Goal: Information Seeking & Learning: Learn about a topic

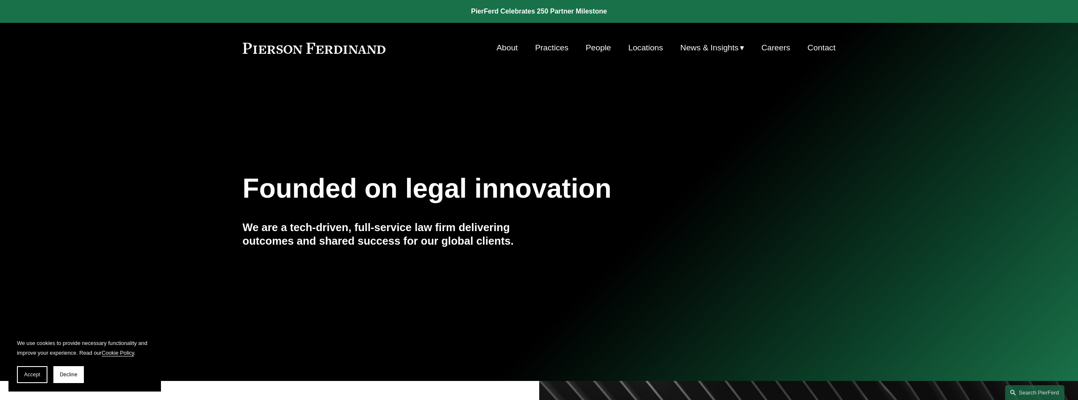
click at [506, 48] on link "About" at bounding box center [506, 48] width 21 height 16
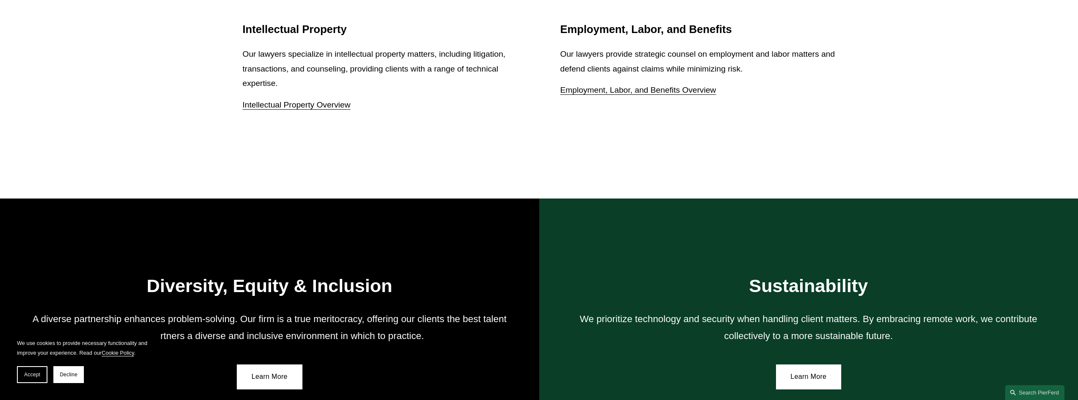
scroll to position [1197, 0]
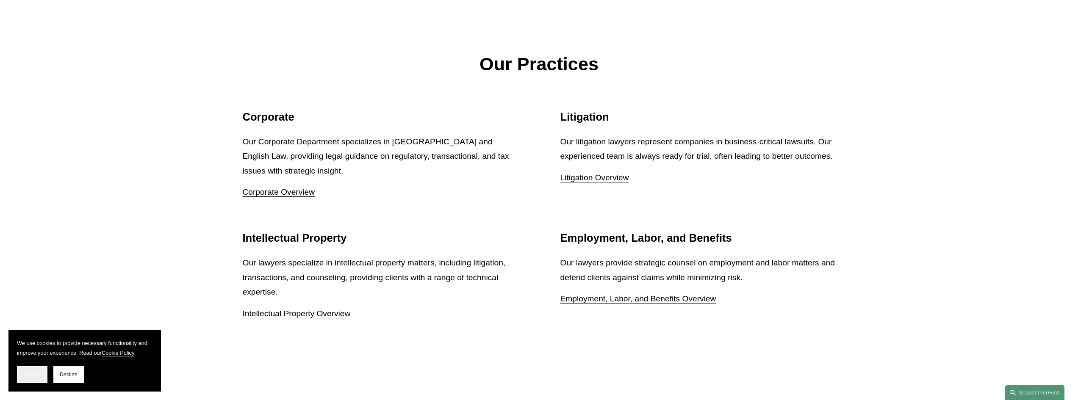
click at [18, 371] on button "Accept" at bounding box center [32, 374] width 30 height 17
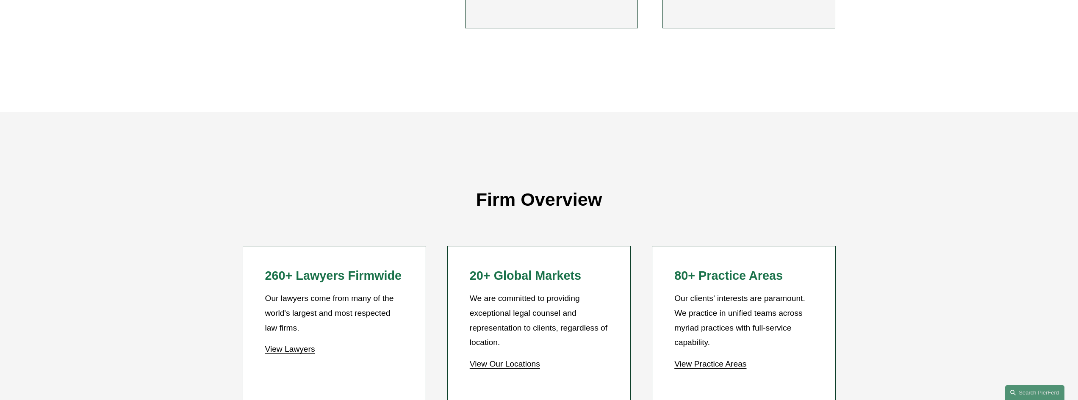
scroll to position [702, 0]
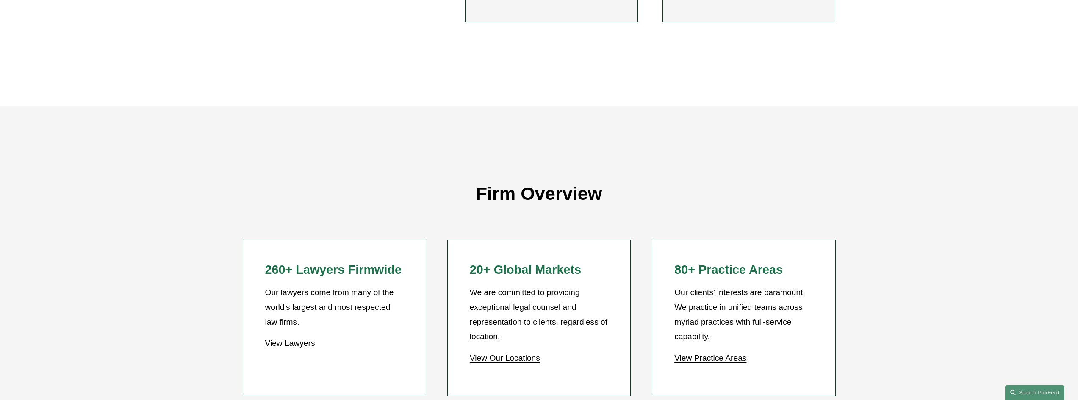
click at [294, 344] on link "View Lawyers" at bounding box center [290, 343] width 50 height 9
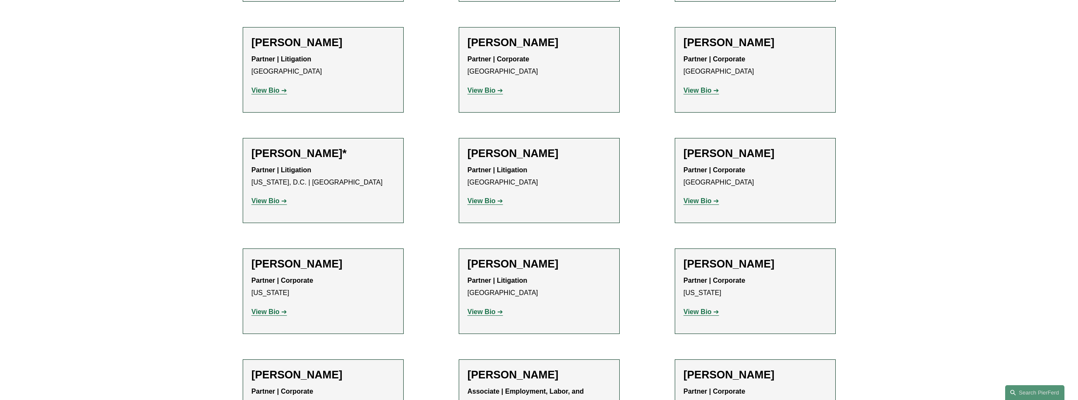
scroll to position [3992, 0]
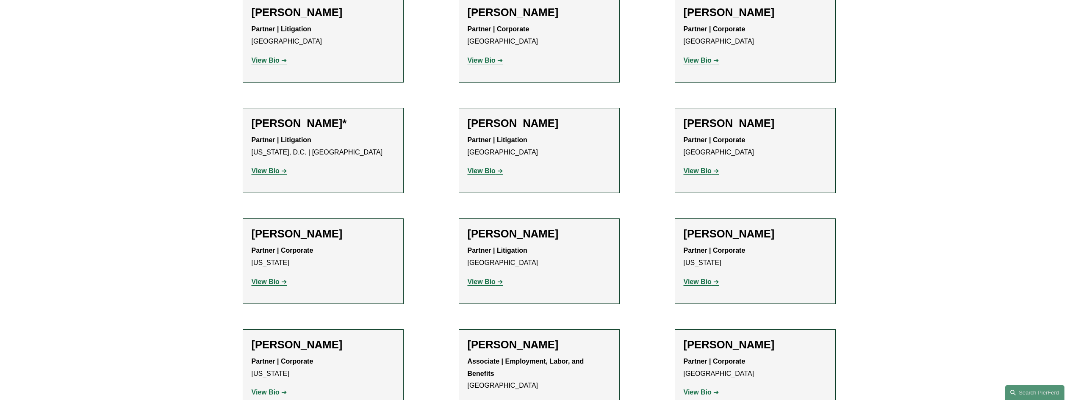
click at [485, 400] on strong "View Bio" at bounding box center [482, 404] width 28 height 7
click at [277, 278] on strong "View Bio" at bounding box center [266, 281] width 28 height 7
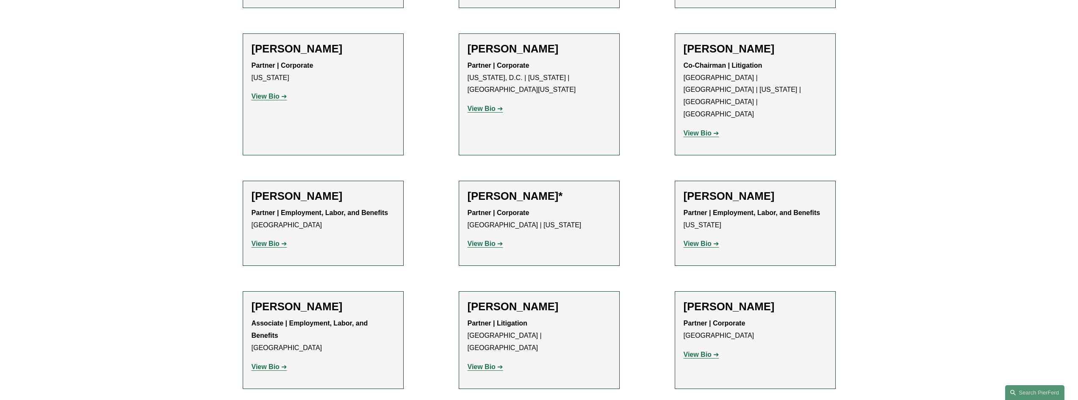
scroll to position [3460, 0]
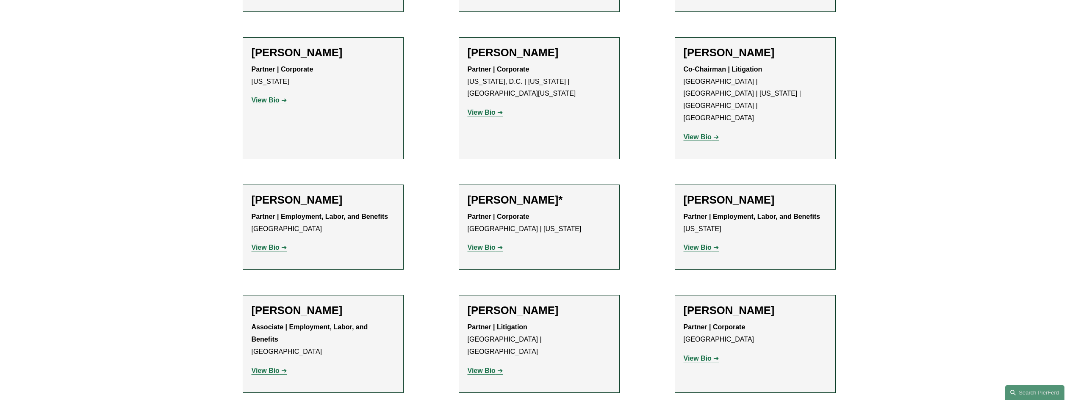
click at [266, 365] on p "View Bio" at bounding box center [323, 371] width 143 height 12
click at [266, 367] on strong "View Bio" at bounding box center [266, 370] width 28 height 7
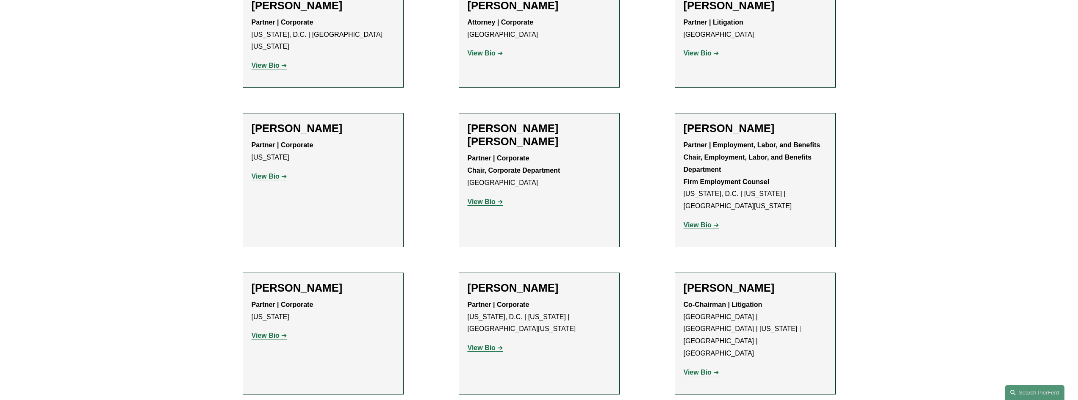
scroll to position [3193, 0]
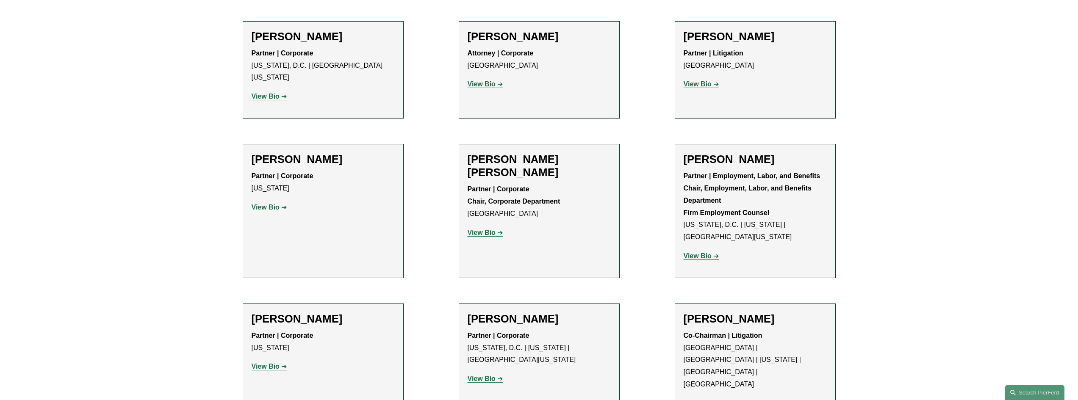
click at [482, 375] on strong "View Bio" at bounding box center [482, 378] width 28 height 7
click at [265, 204] on strong "View Bio" at bounding box center [266, 207] width 28 height 7
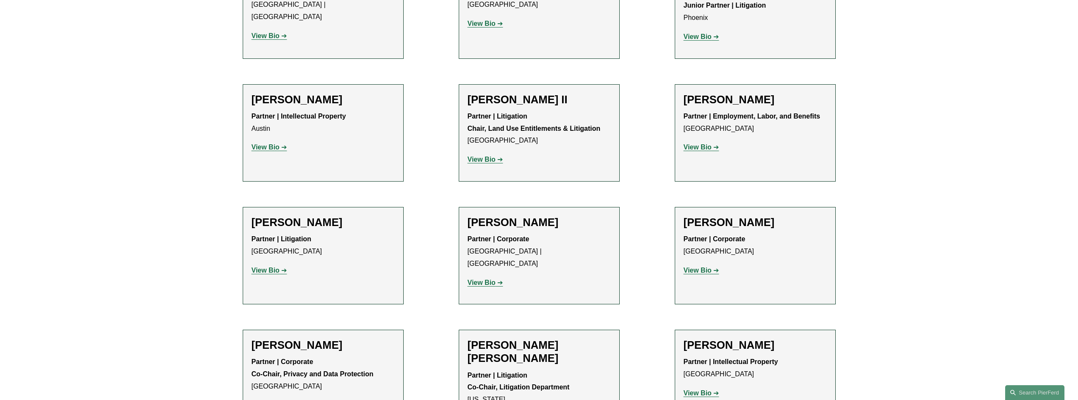
scroll to position [911, 0]
click at [263, 144] on strong "View Bio" at bounding box center [266, 147] width 28 height 7
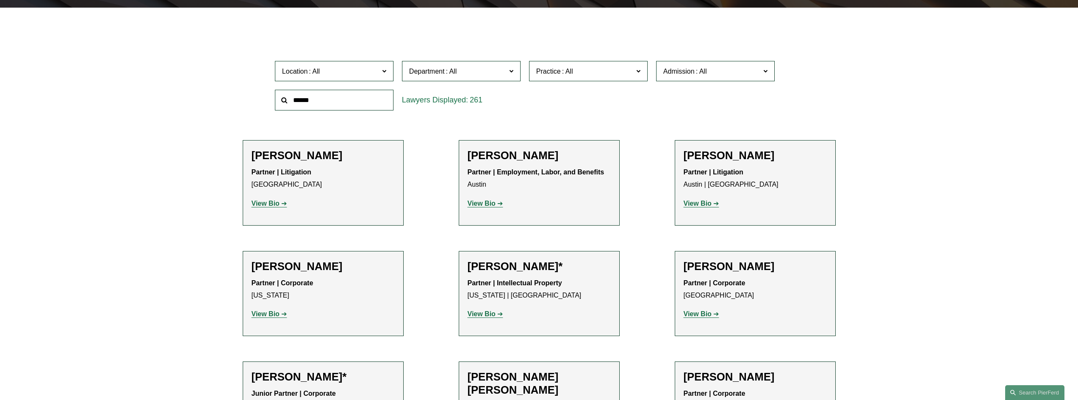
scroll to position [271, 0]
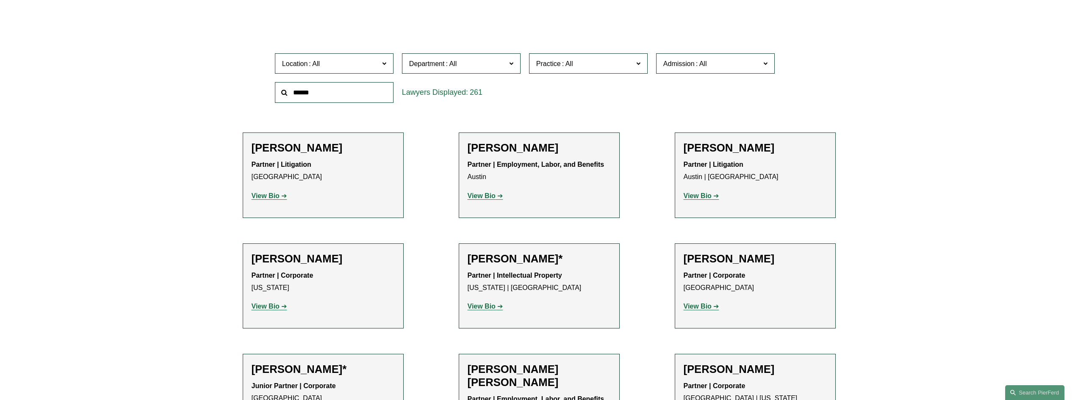
click at [696, 197] on strong "View Bio" at bounding box center [698, 195] width 28 height 7
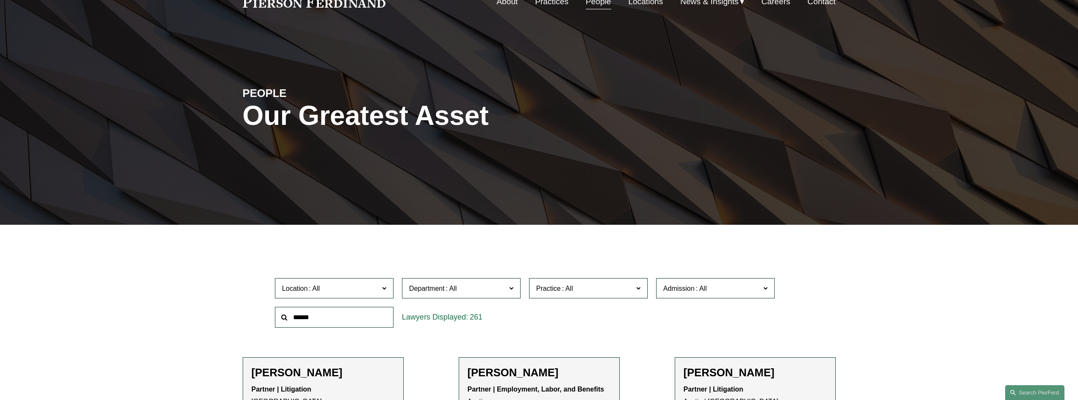
scroll to position [53, 0]
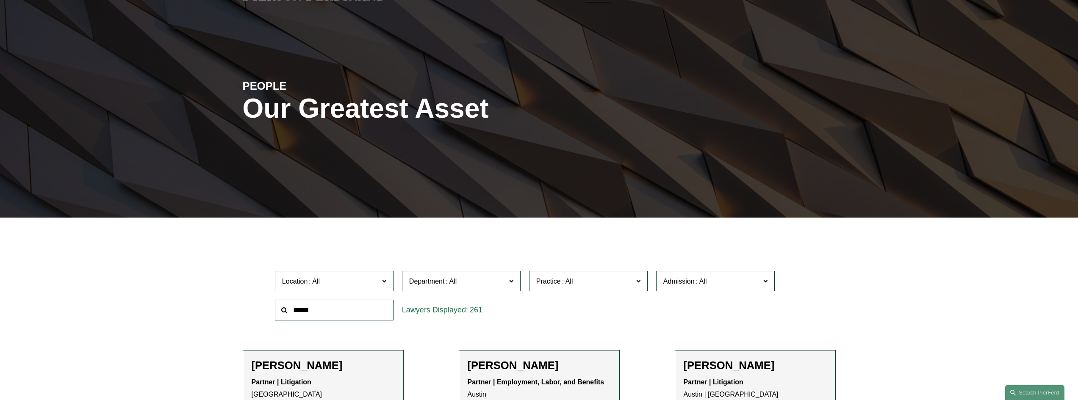
click at [309, 283] on span at bounding box center [315, 281] width 14 height 7
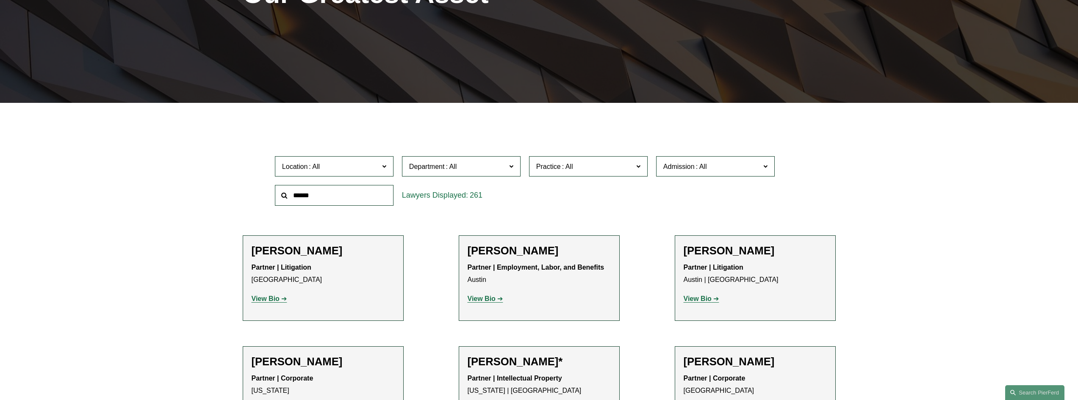
scroll to position [268, 0]
click at [0, 0] on link "[US_STATE]" at bounding box center [0, 0] width 0 height 0
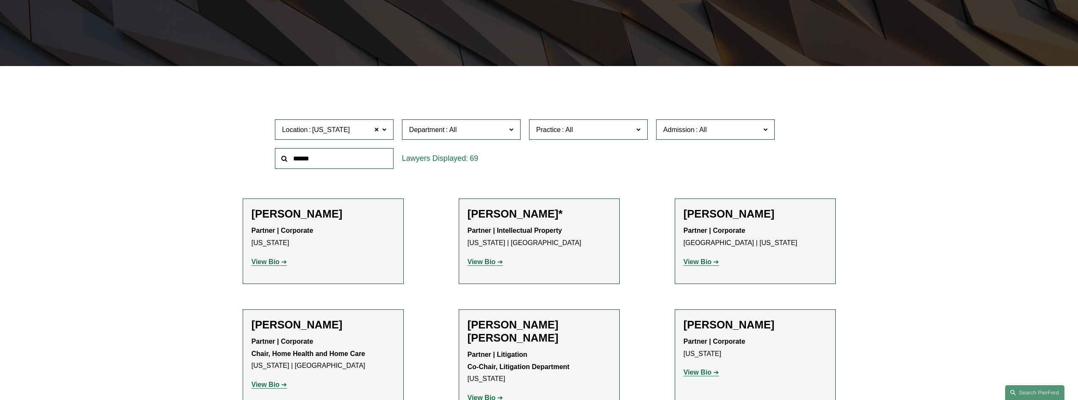
scroll to position [210, 0]
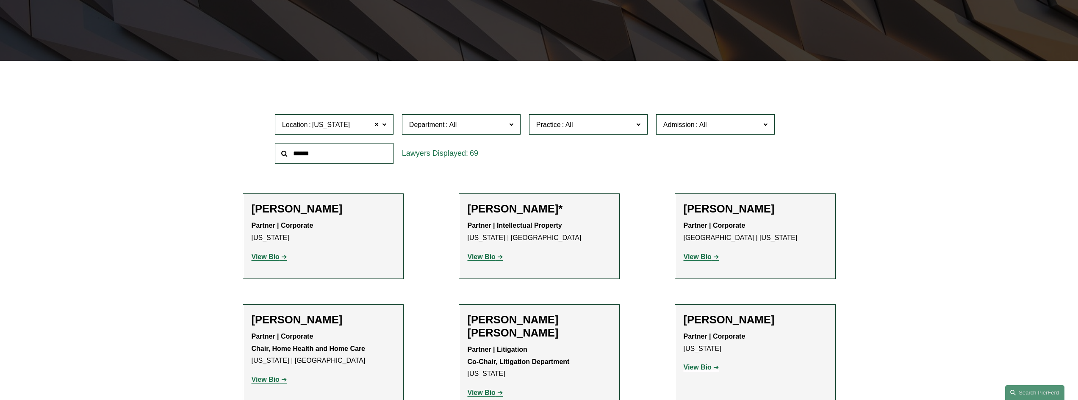
click at [384, 123] on span at bounding box center [384, 124] width 4 height 11
click at [0, 0] on link "London" at bounding box center [0, 0] width 0 height 0
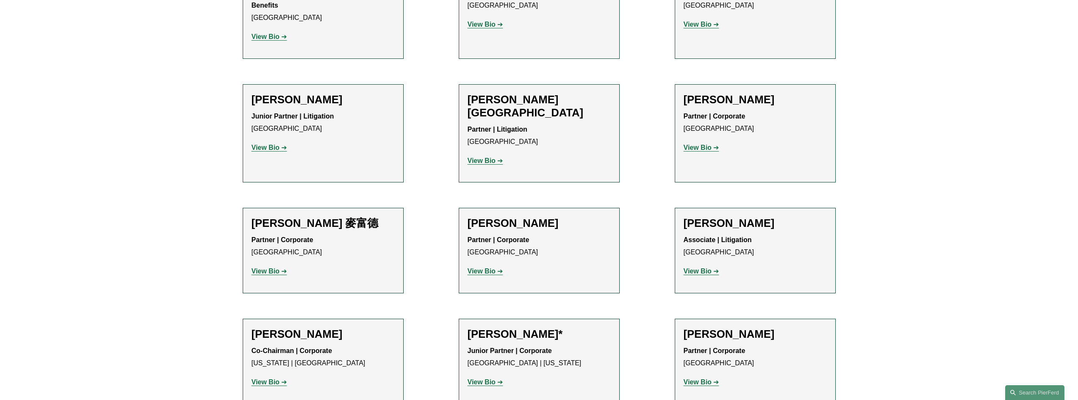
scroll to position [713, 0]
click at [697, 268] on strong "View Bio" at bounding box center [698, 271] width 28 height 7
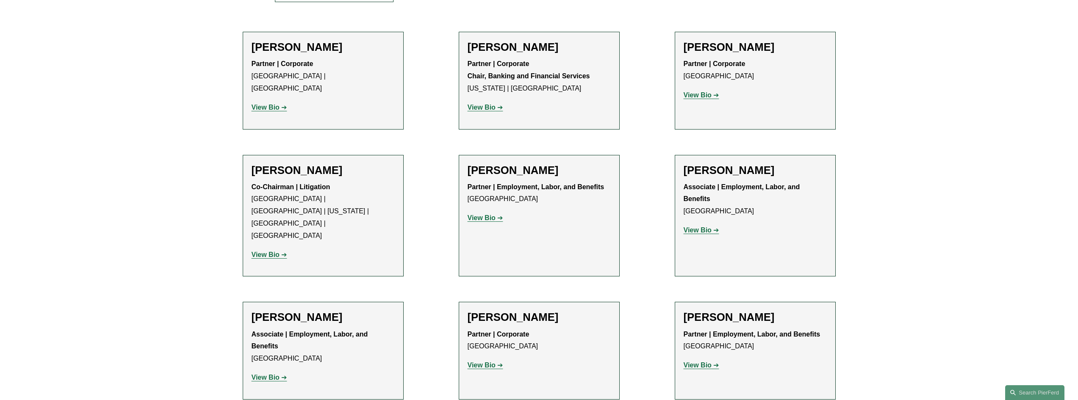
scroll to position [370, 0]
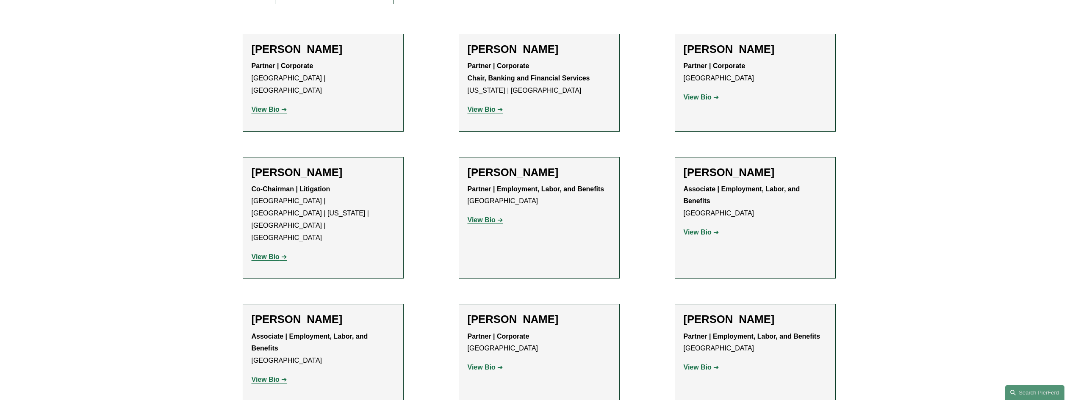
click at [264, 106] on strong "View Bio" at bounding box center [266, 109] width 28 height 7
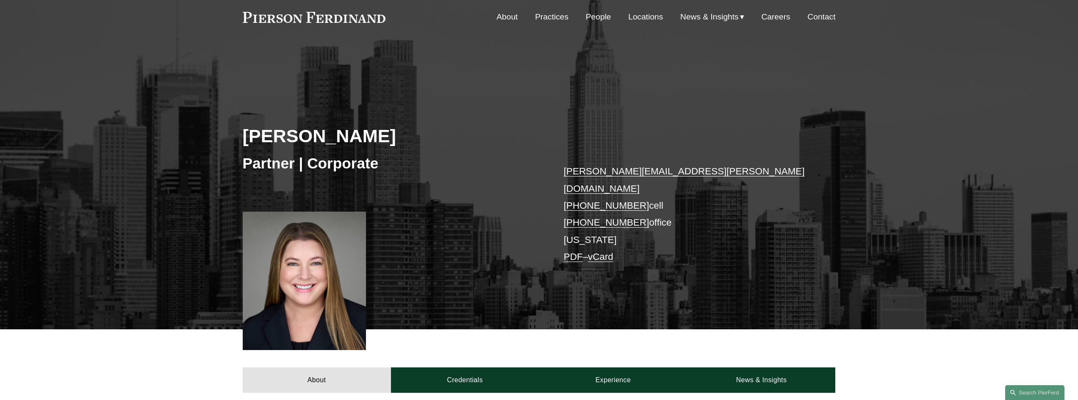
scroll to position [32, 0]
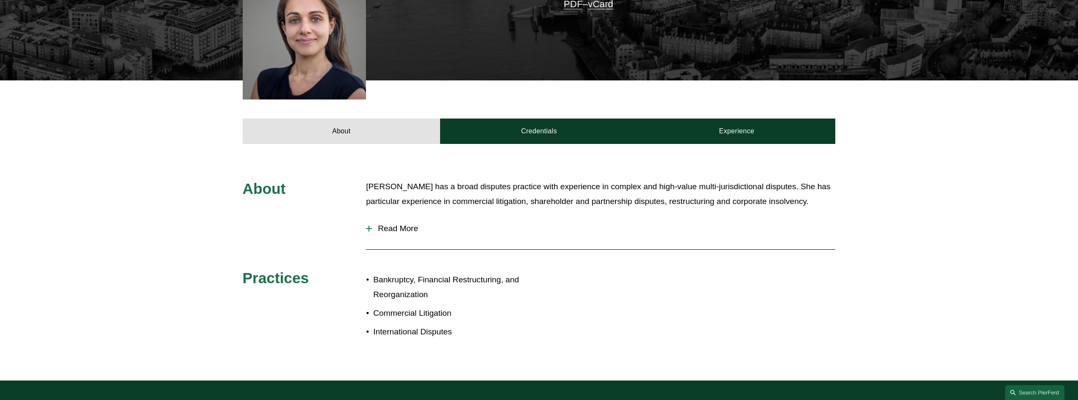
scroll to position [298, 0]
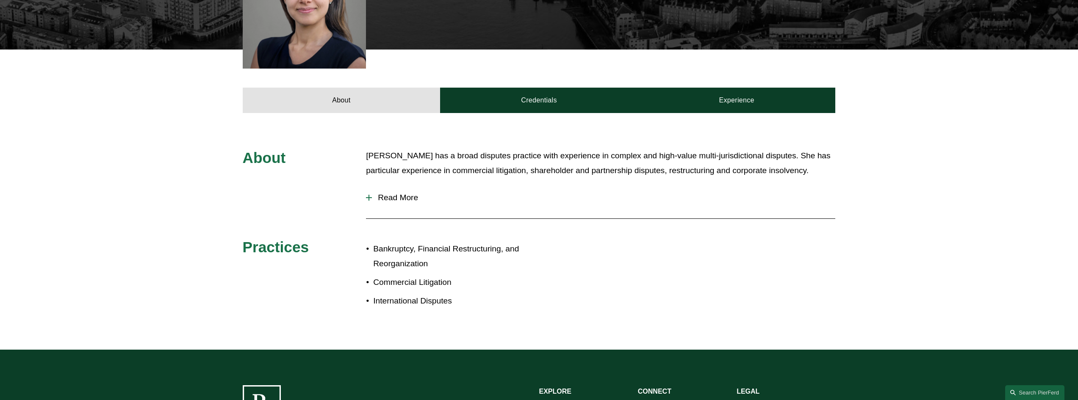
click at [415, 195] on span "Read More" at bounding box center [603, 197] width 463 height 9
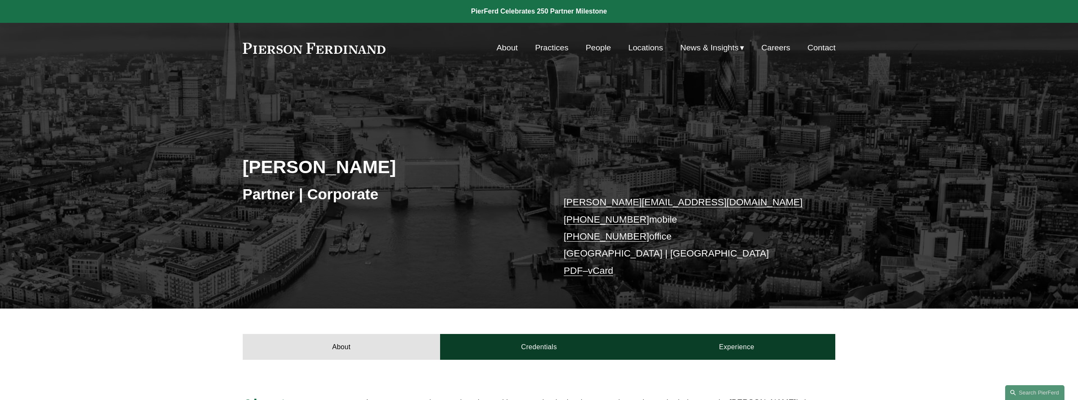
click at [642, 46] on link "Locations" at bounding box center [645, 48] width 35 height 16
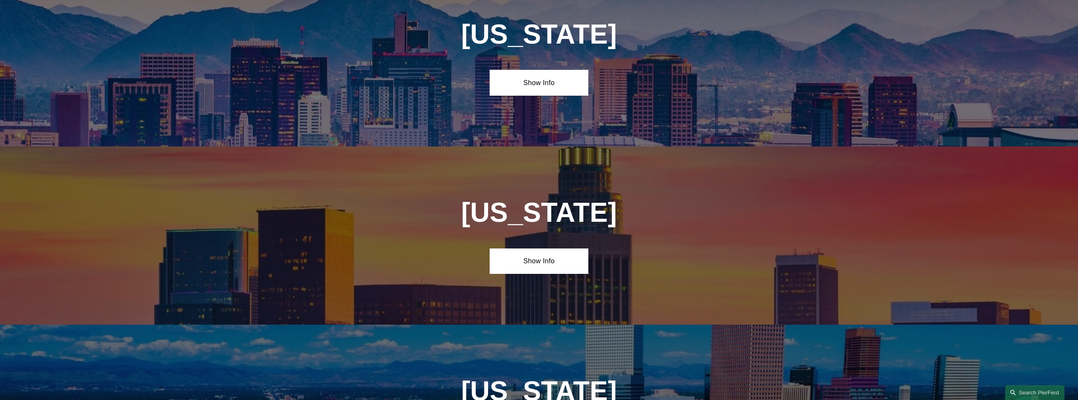
scroll to position [467, 0]
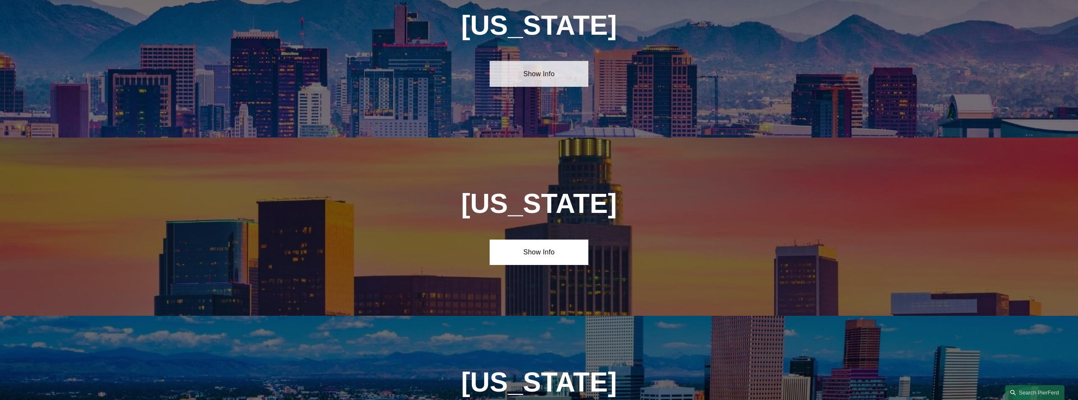
click at [542, 69] on link "Show Info" at bounding box center [539, 73] width 99 height 25
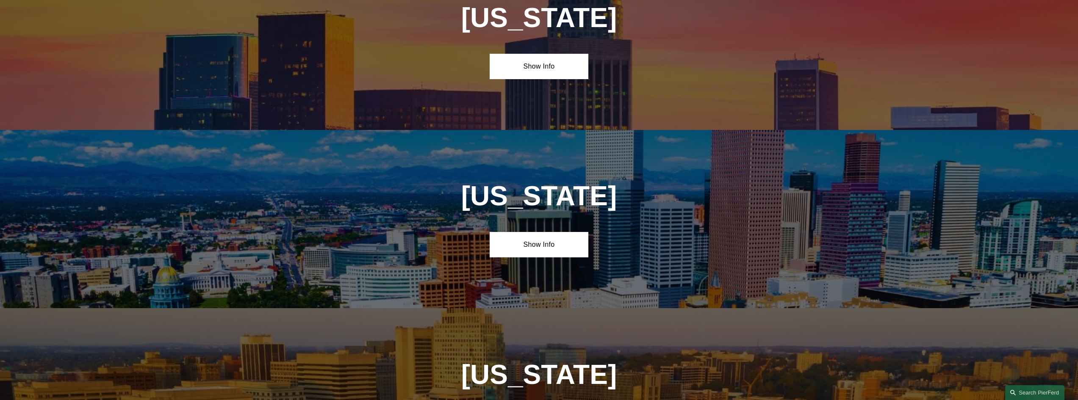
scroll to position [828, 0]
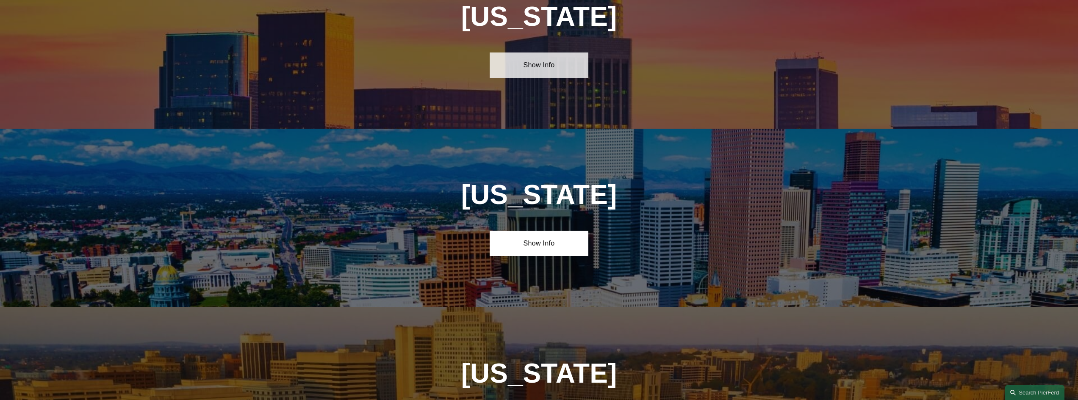
click at [539, 57] on link "Show Info" at bounding box center [539, 65] width 99 height 25
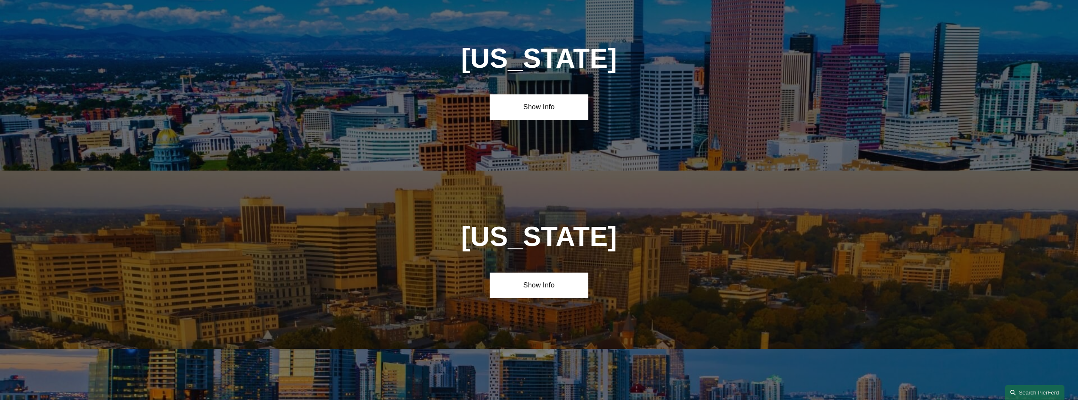
scroll to position [1140, 0]
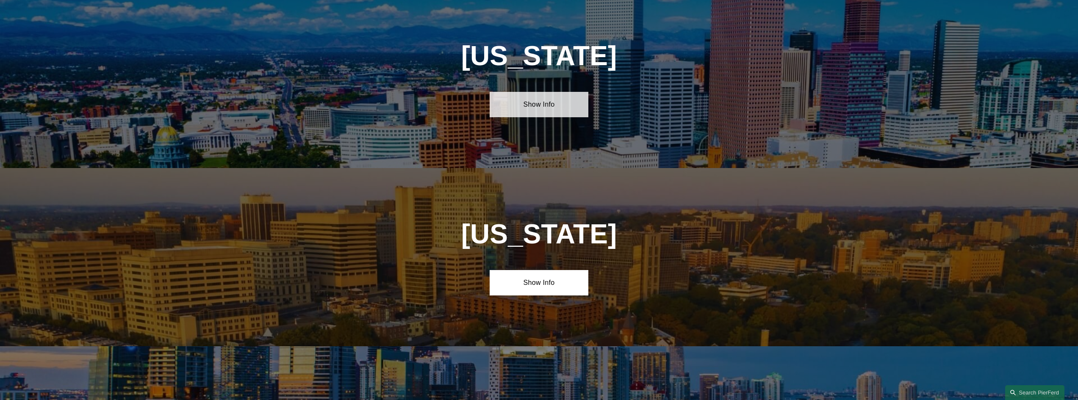
click at [531, 92] on link "Show Info" at bounding box center [539, 104] width 99 height 25
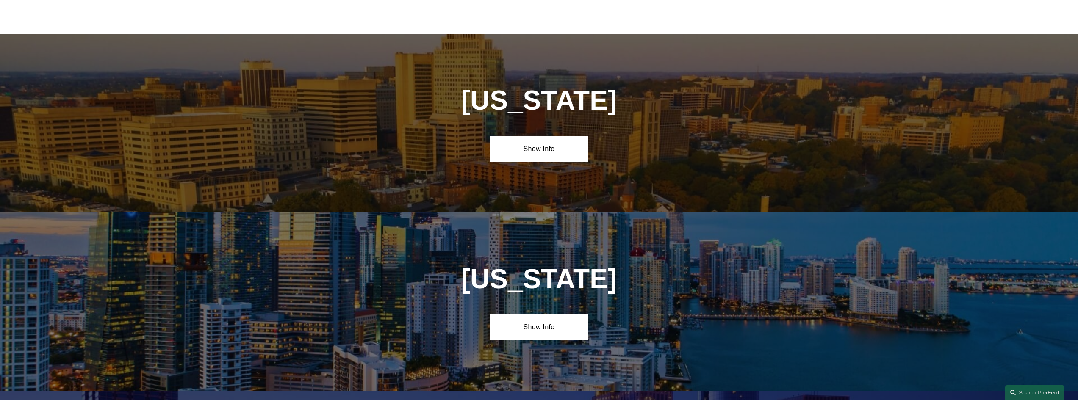
scroll to position [1455, 0]
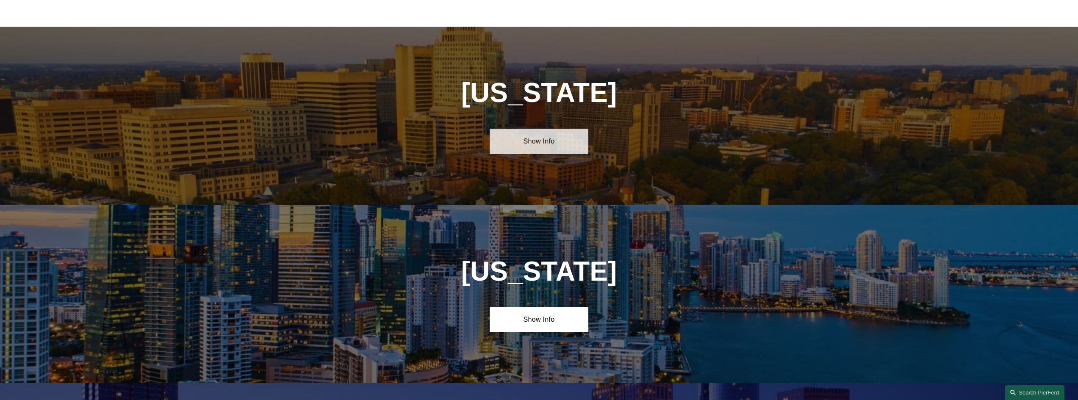
click at [547, 134] on link "Show Info" at bounding box center [539, 141] width 99 height 25
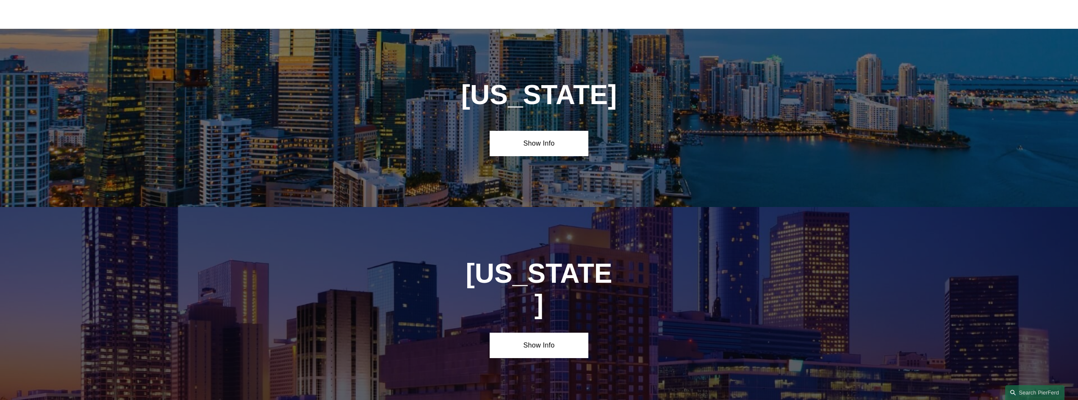
scroll to position [1812, 0]
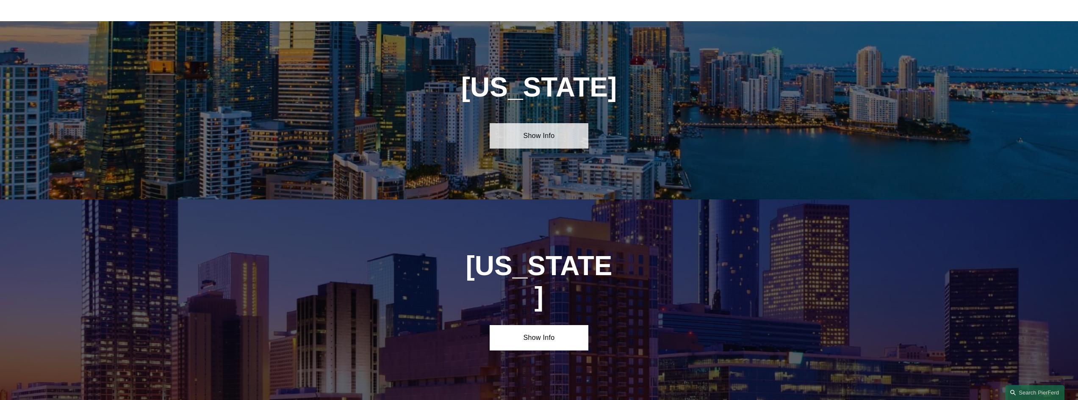
click at [545, 133] on link "Show Info" at bounding box center [539, 135] width 99 height 25
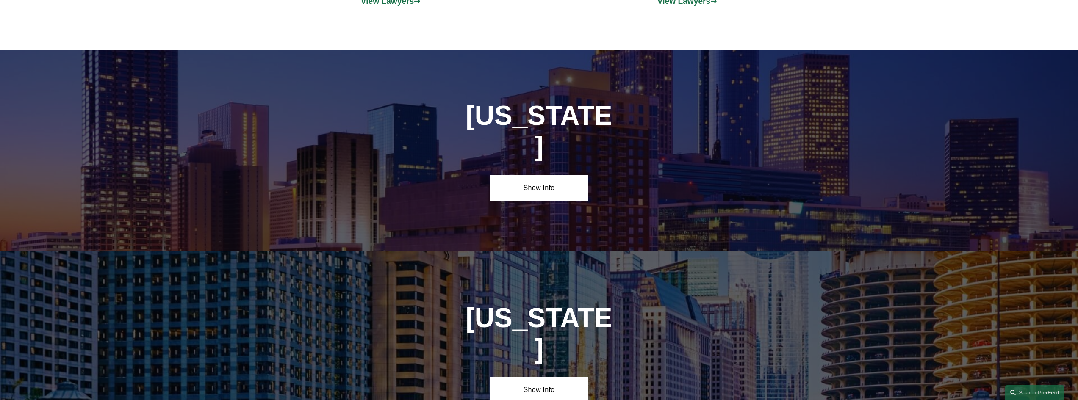
scroll to position [2136, 0]
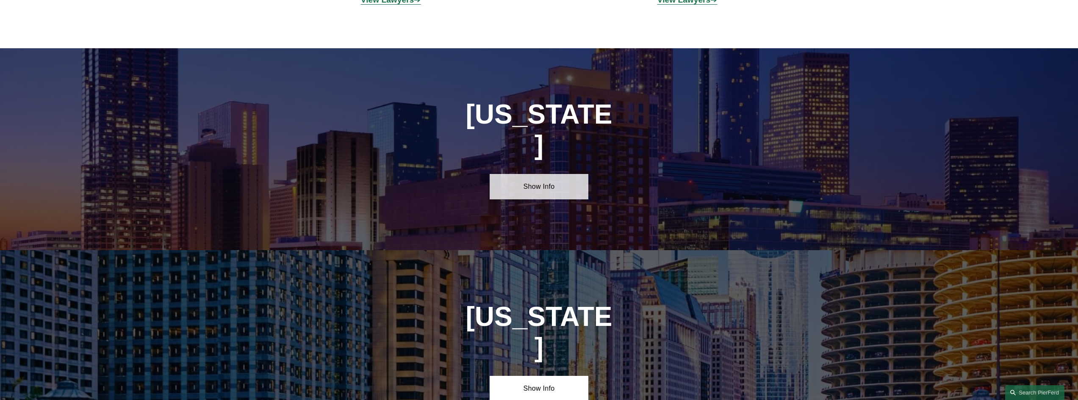
click at [535, 174] on link "Show Info" at bounding box center [539, 186] width 99 height 25
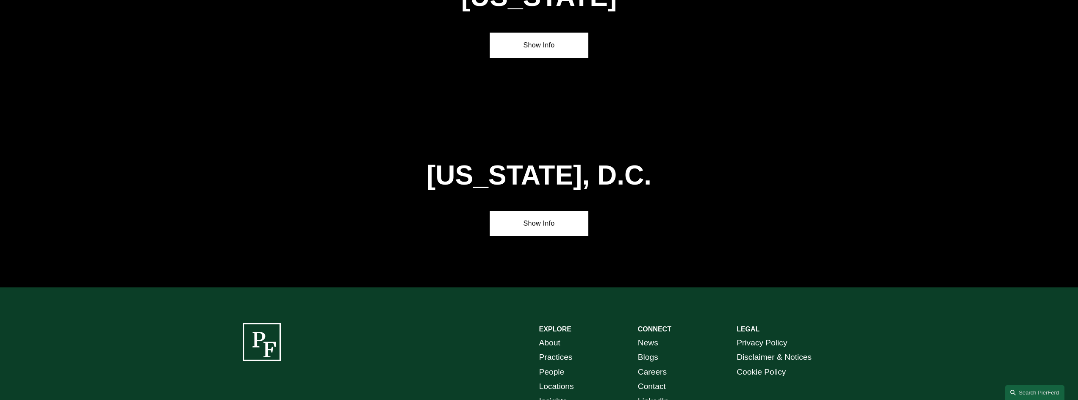
scroll to position [4676, 0]
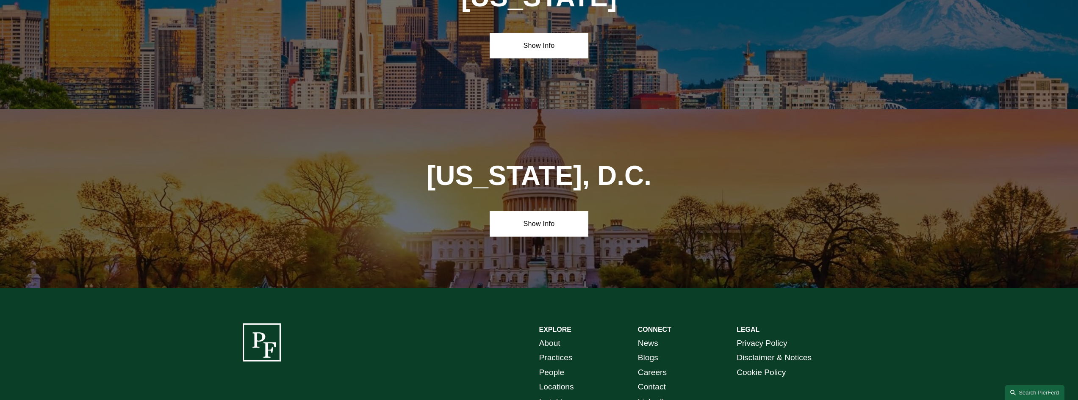
click at [555, 380] on link "Locations" at bounding box center [556, 387] width 35 height 15
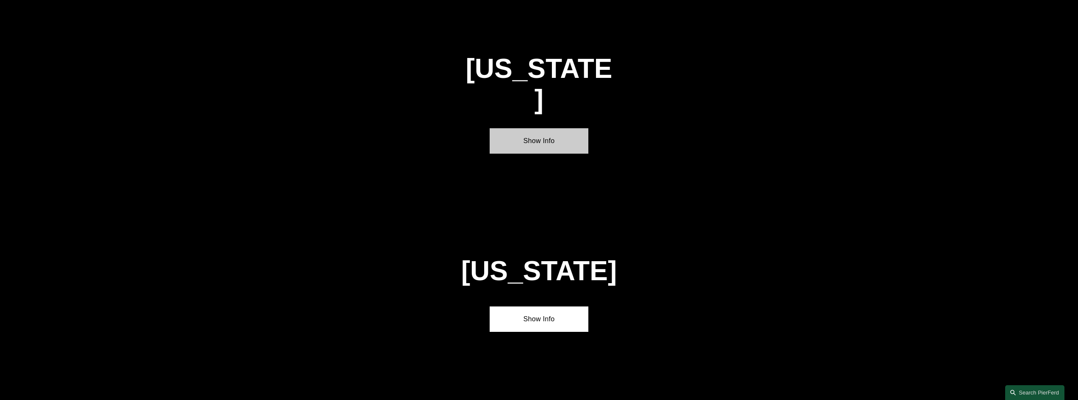
scroll to position [1521, 0]
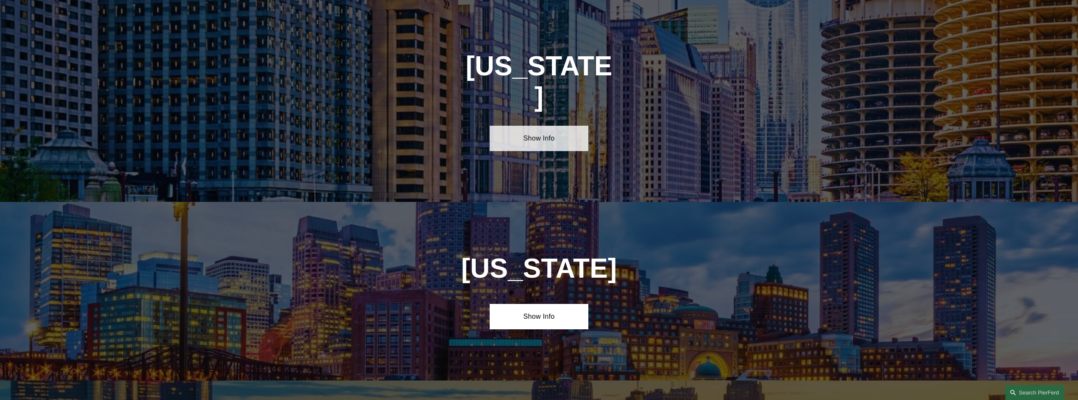
click at [546, 126] on link "Show Info" at bounding box center [539, 138] width 99 height 25
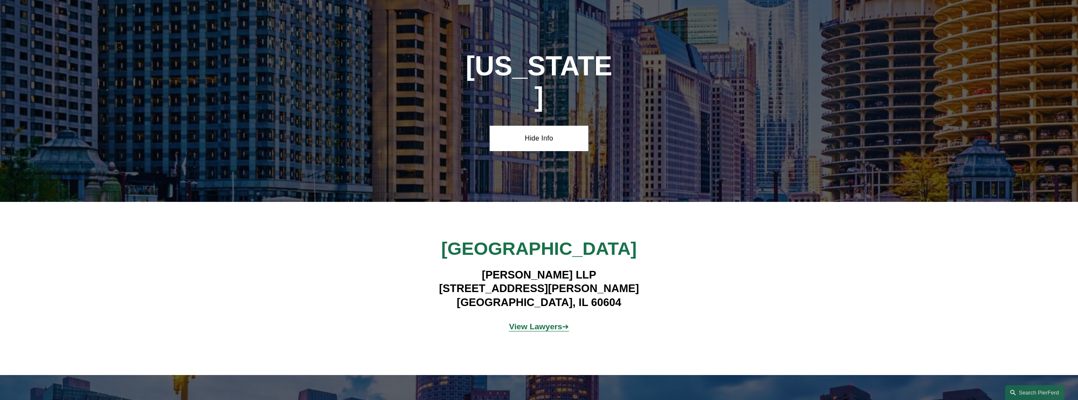
click at [522, 322] on strong "View Lawyers" at bounding box center [535, 326] width 53 height 9
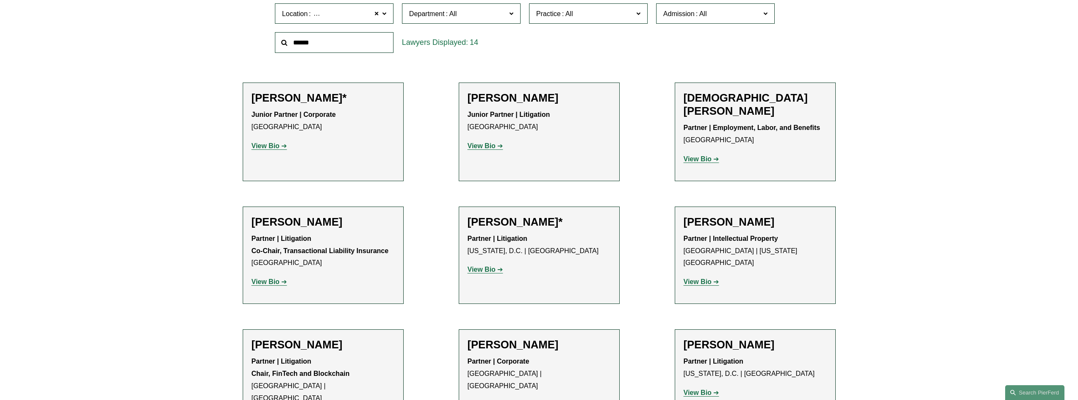
scroll to position [322, 0]
click at [480, 266] on strong "View Bio" at bounding box center [482, 269] width 28 height 7
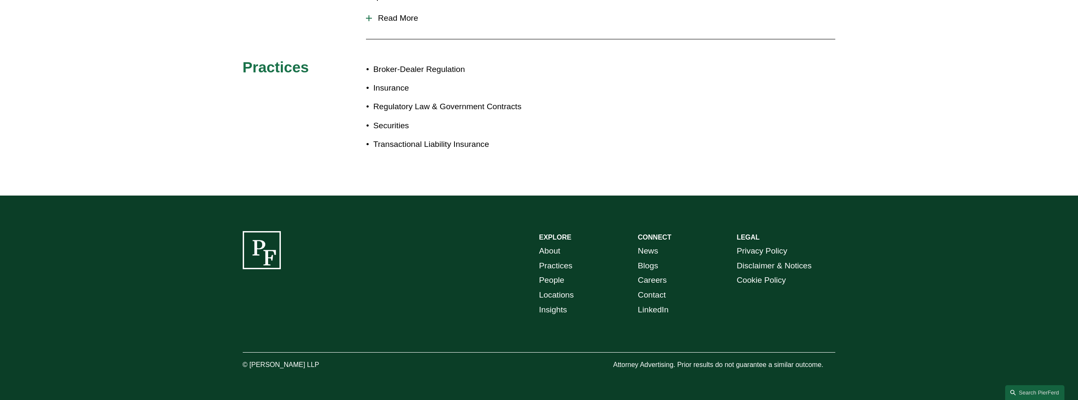
scroll to position [460, 0]
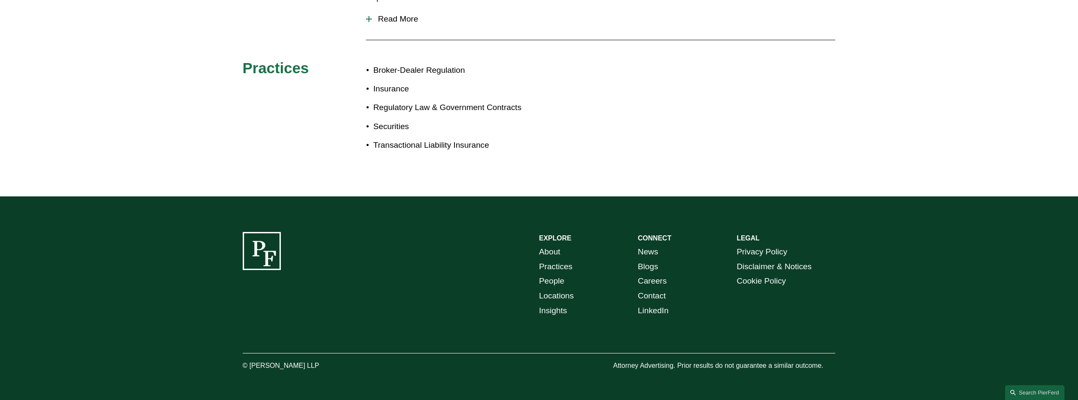
click at [555, 304] on link "Insights" at bounding box center [553, 311] width 28 height 15
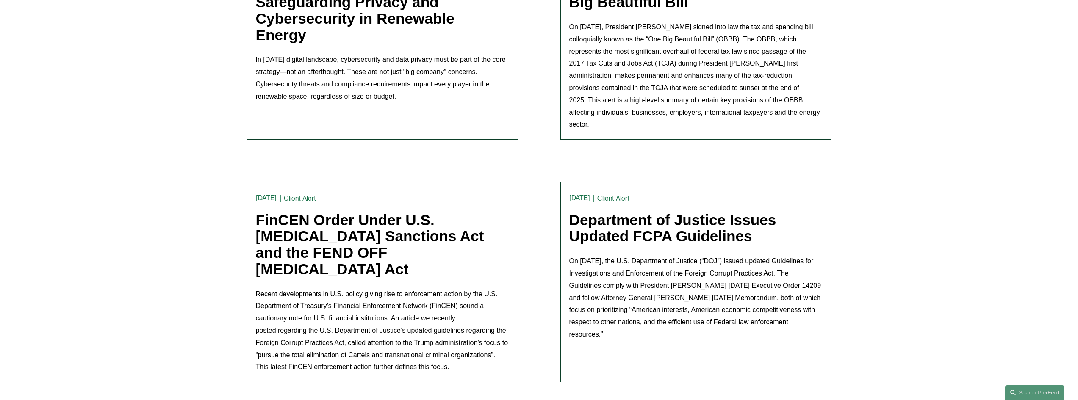
scroll to position [1064, 0]
